Goal: Task Accomplishment & Management: Manage account settings

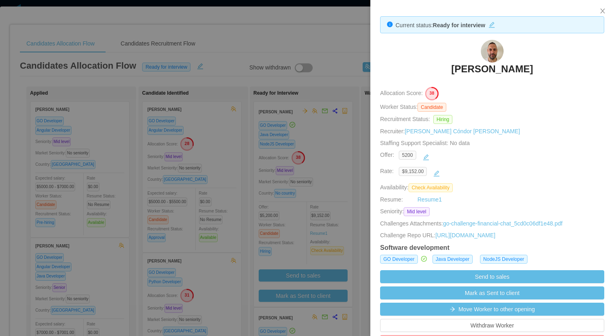
click at [494, 63] on h3 "Hernán Fiorini" at bounding box center [492, 69] width 82 height 13
click at [315, 135] on div at bounding box center [307, 168] width 614 height 336
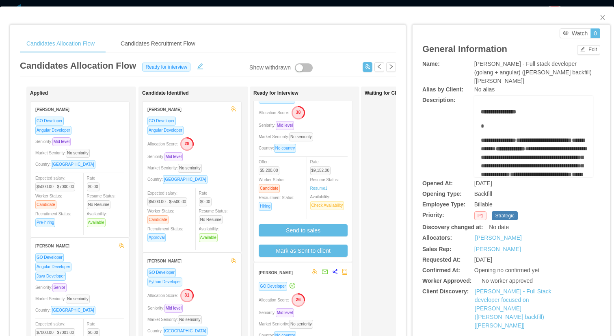
scroll to position [78, 0]
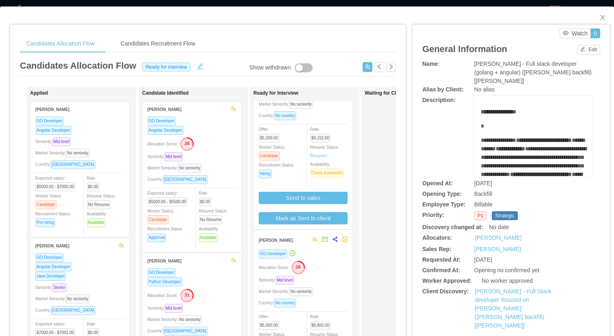
click at [333, 262] on div "Allocation Score: 26" at bounding box center [303, 266] width 89 height 13
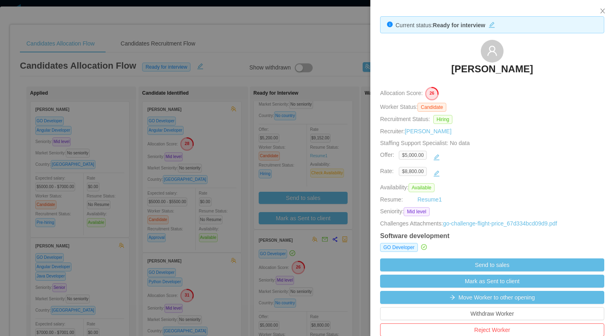
click at [491, 72] on h3 "[PERSON_NAME]" at bounding box center [492, 69] width 82 height 13
click at [329, 49] on div at bounding box center [307, 168] width 614 height 336
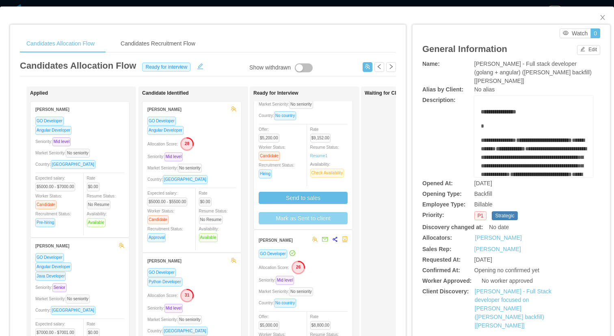
click at [337, 215] on button "Mark as Sent to client" at bounding box center [303, 218] width 89 height 12
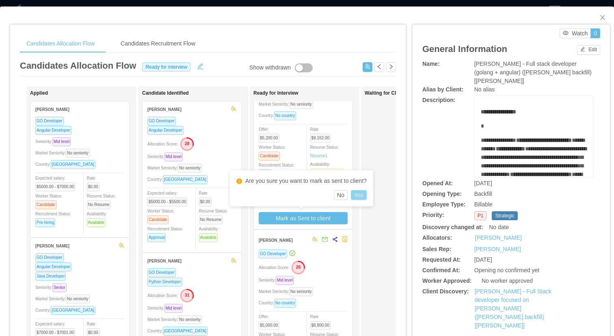
click at [361, 195] on button "Yes" at bounding box center [359, 195] width 16 height 10
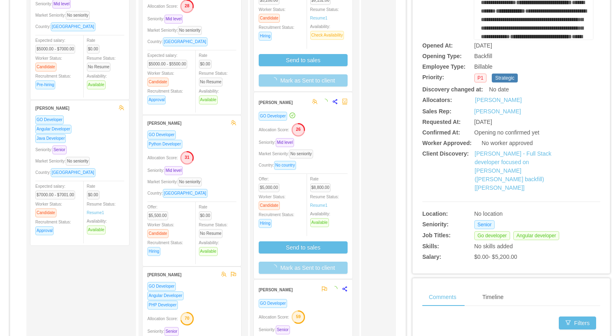
scroll to position [194, 0]
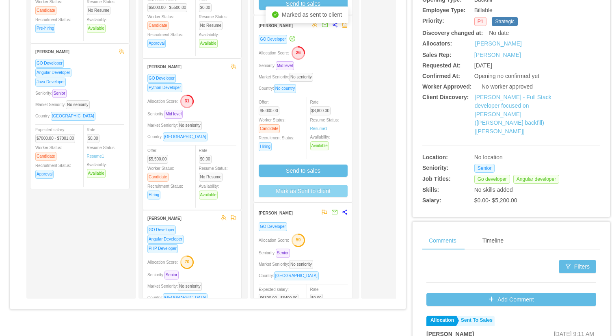
click at [323, 193] on button "Mark as Sent to client" at bounding box center [303, 191] width 89 height 12
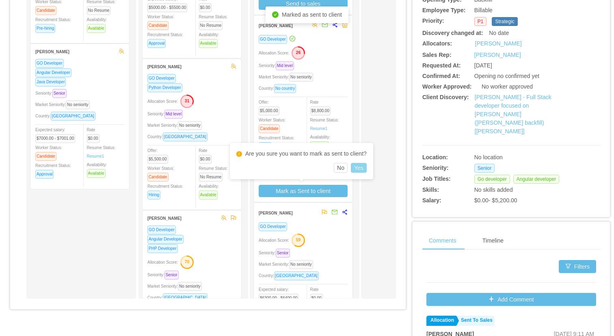
click at [365, 171] on button "Yes" at bounding box center [359, 168] width 16 height 10
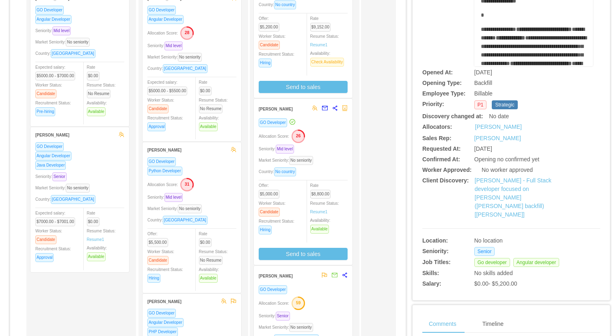
scroll to position [0, 0]
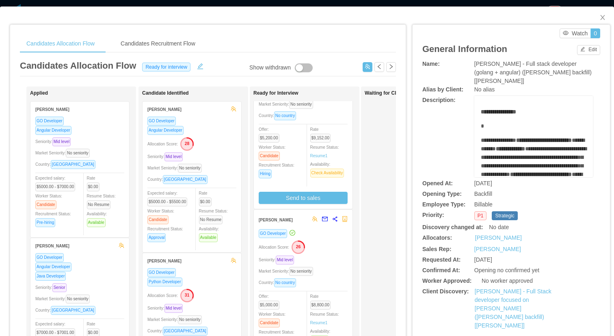
click at [212, 47] on div "Candidates Allocation Flow Candidates Recruitment Flow" at bounding box center [208, 44] width 376 height 18
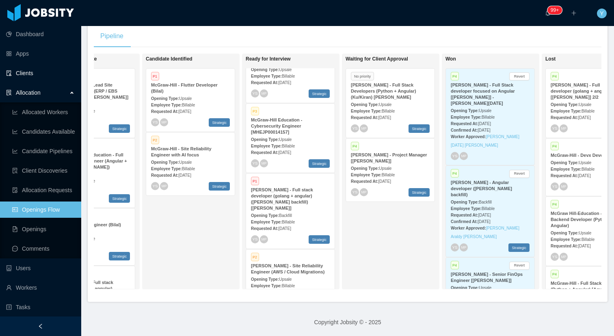
click at [36, 73] on link "Clients" at bounding box center [40, 73] width 69 height 16
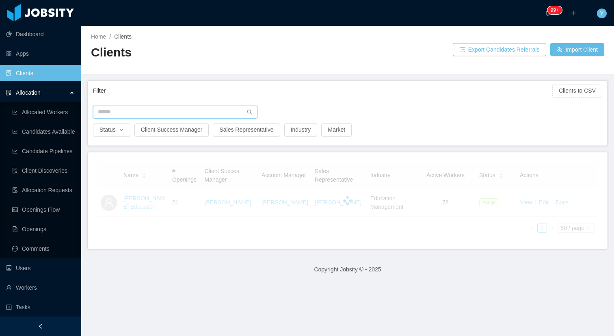
click at [135, 107] on input "text" at bounding box center [175, 112] width 164 height 13
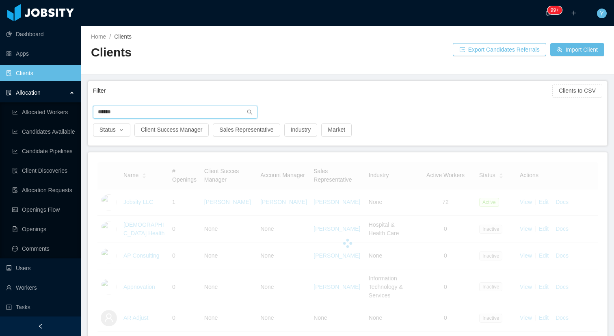
type input "*******"
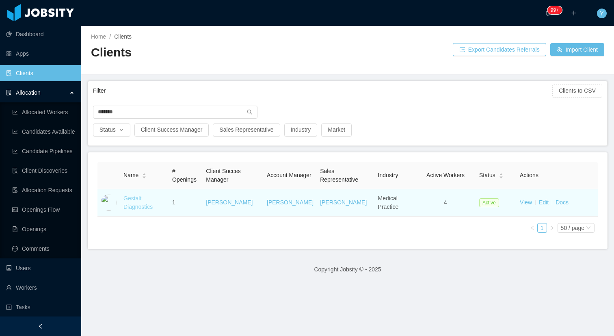
click at [134, 197] on link "Gestalt Diagnostics" at bounding box center [137, 202] width 29 height 15
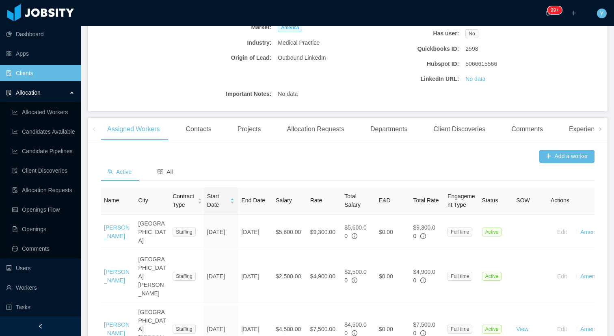
scroll to position [212, 0]
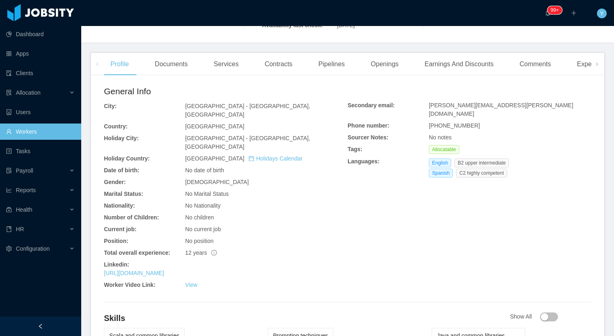
scroll to position [186, 0]
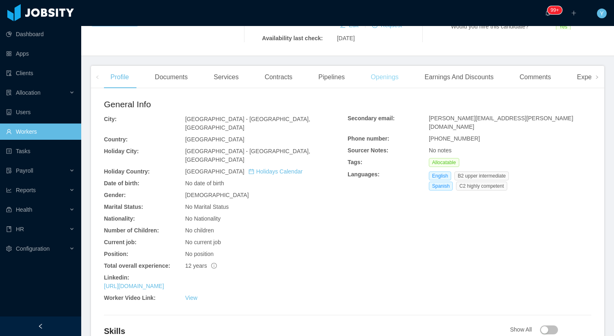
click at [383, 70] on div "Openings" at bounding box center [384, 77] width 41 height 23
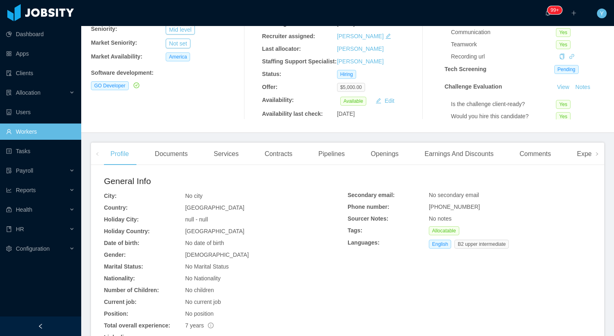
scroll to position [167, 0]
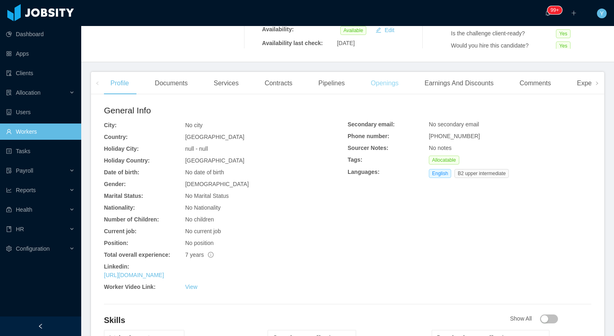
click at [390, 91] on div "Openings" at bounding box center [384, 83] width 41 height 23
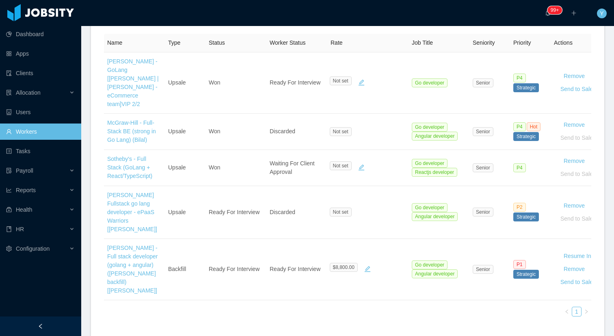
scroll to position [260, 0]
